Goal: Transaction & Acquisition: Purchase product/service

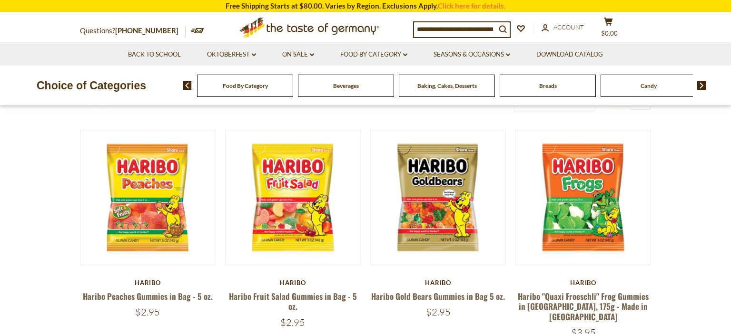
scroll to position [50, 0]
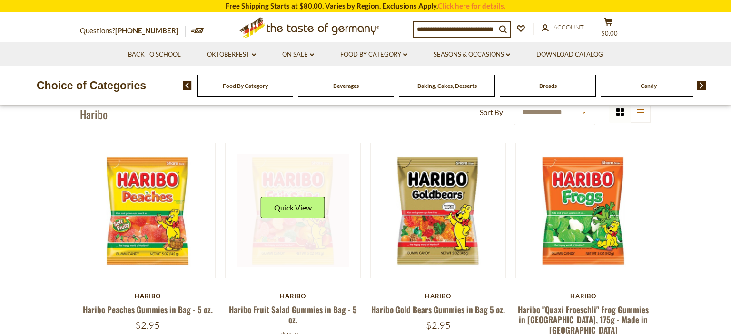
click at [302, 261] on link at bounding box center [292, 211] width 113 height 113
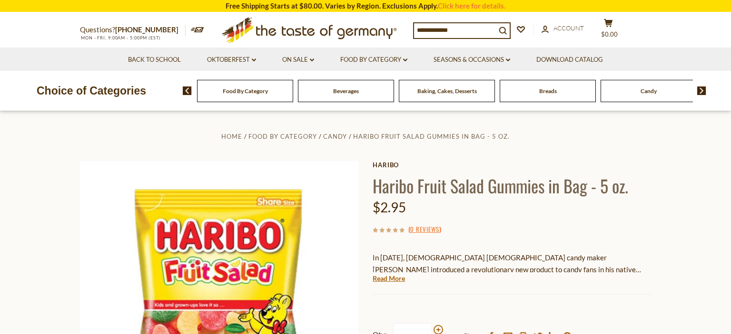
scroll to position [150, 0]
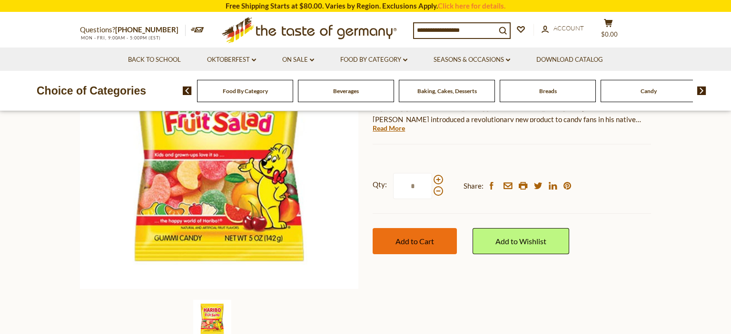
click at [428, 241] on span "Add to Cart" at bounding box center [414, 241] width 39 height 9
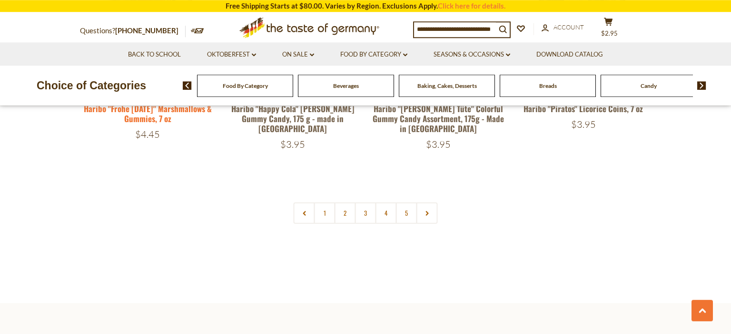
scroll to position [2160, 0]
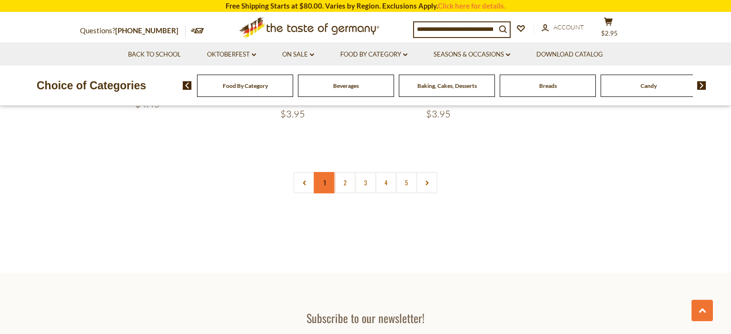
click at [325, 172] on link "1" at bounding box center [324, 182] width 21 height 21
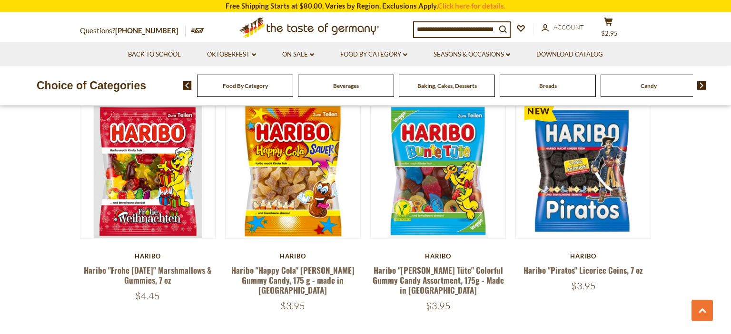
scroll to position [2058, 0]
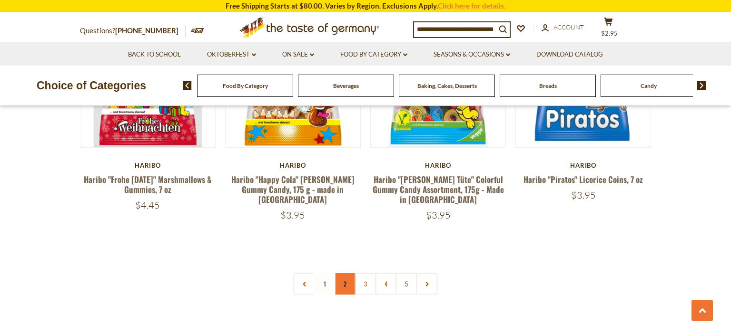
click at [347, 274] on link "2" at bounding box center [344, 284] width 21 height 21
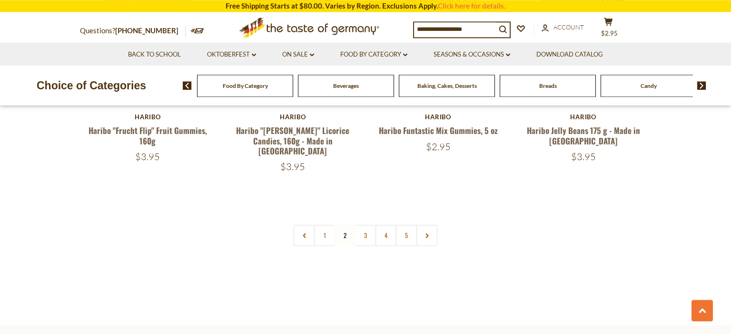
scroll to position [2110, 0]
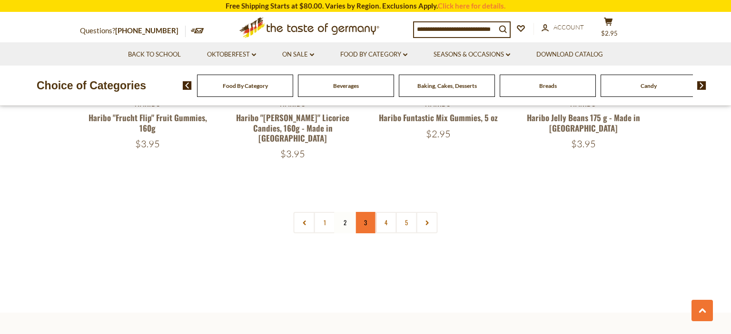
click at [366, 212] on link "3" at bounding box center [365, 222] width 21 height 21
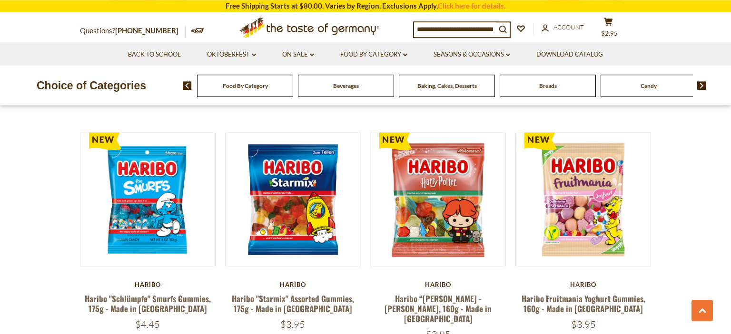
scroll to position [501, 0]
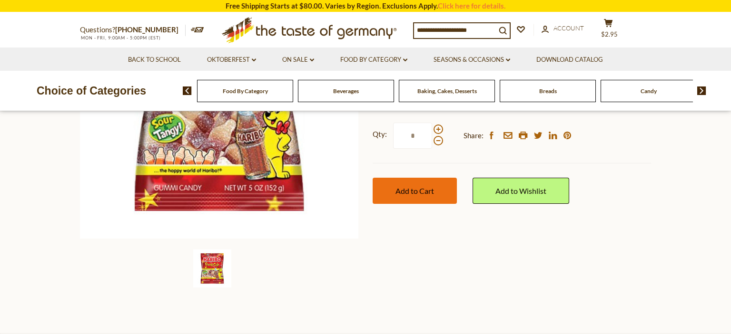
scroll to position [201, 0]
click at [451, 197] on button "Add to Cart" at bounding box center [414, 191] width 84 height 26
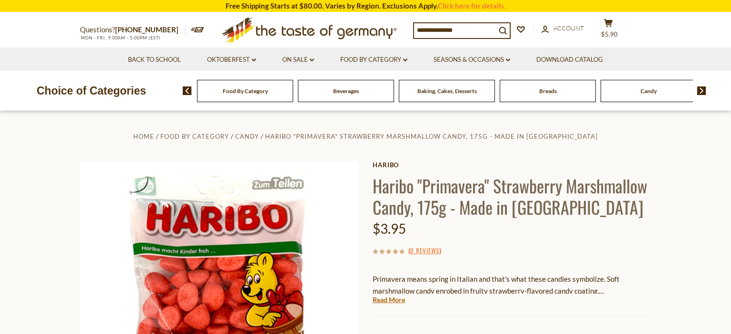
scroll to position [100, 0]
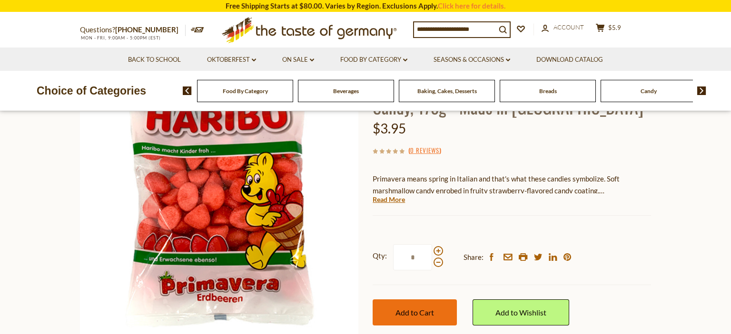
click at [433, 320] on button "Add to Cart" at bounding box center [414, 313] width 84 height 26
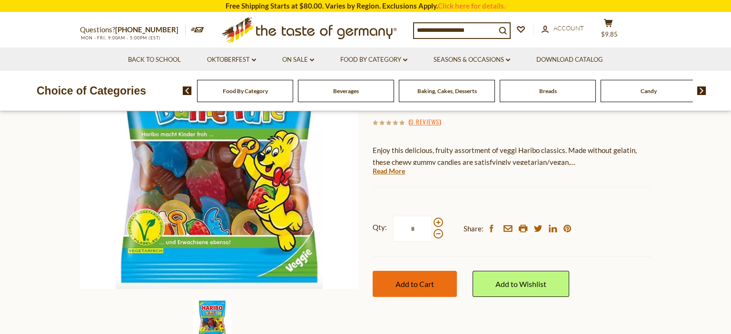
scroll to position [150, 0]
click at [437, 271] on button "Add to Cart" at bounding box center [414, 284] width 84 height 26
